Goal: Task Accomplishment & Management: Manage account settings

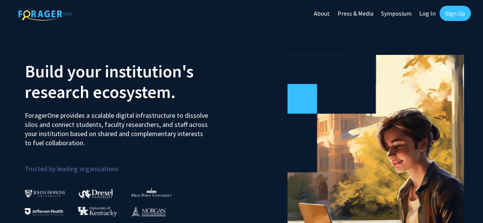
click at [430, 13] on link "Log In" at bounding box center [427, 13] width 24 height 27
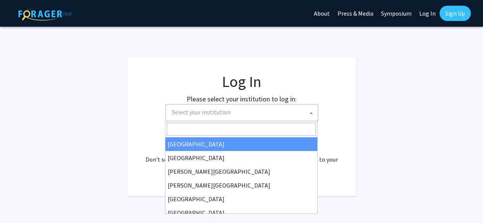
click at [306, 114] on span "Select your institution" at bounding box center [243, 113] width 149 height 16
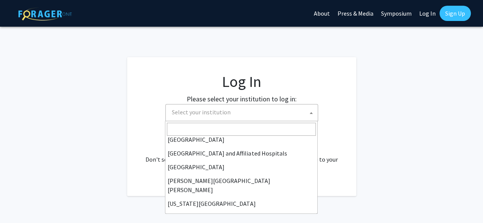
scroll to position [133, 0]
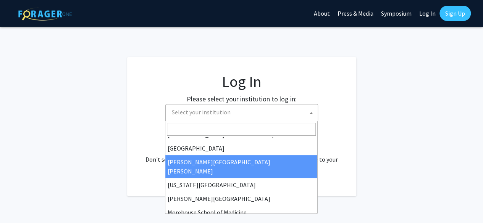
select select "1"
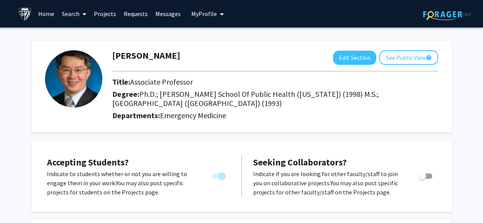
click at [103, 13] on link "Projects" at bounding box center [105, 13] width 30 height 27
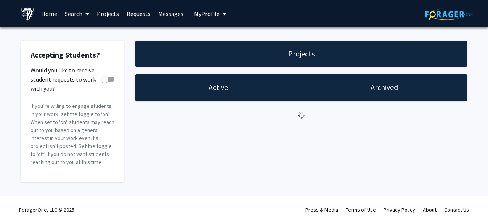
checkbox input "true"
